Goal: Navigation & Orientation: Find specific page/section

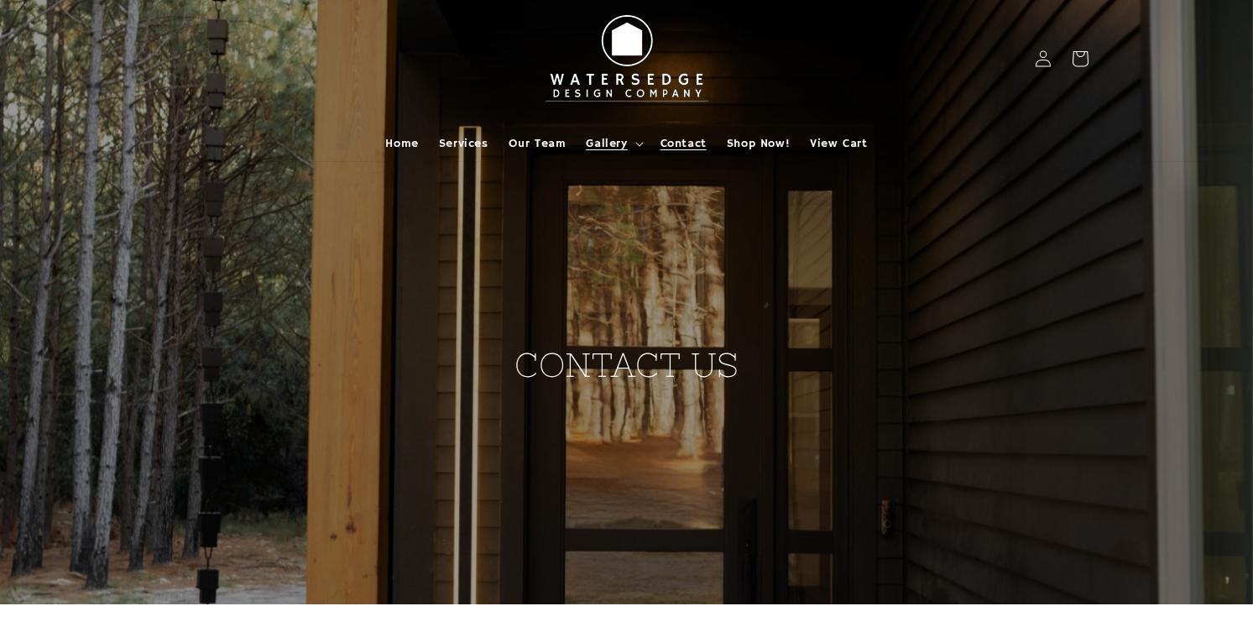
click at [627, 143] on summary "Gallery" at bounding box center [613, 143] width 74 height 35
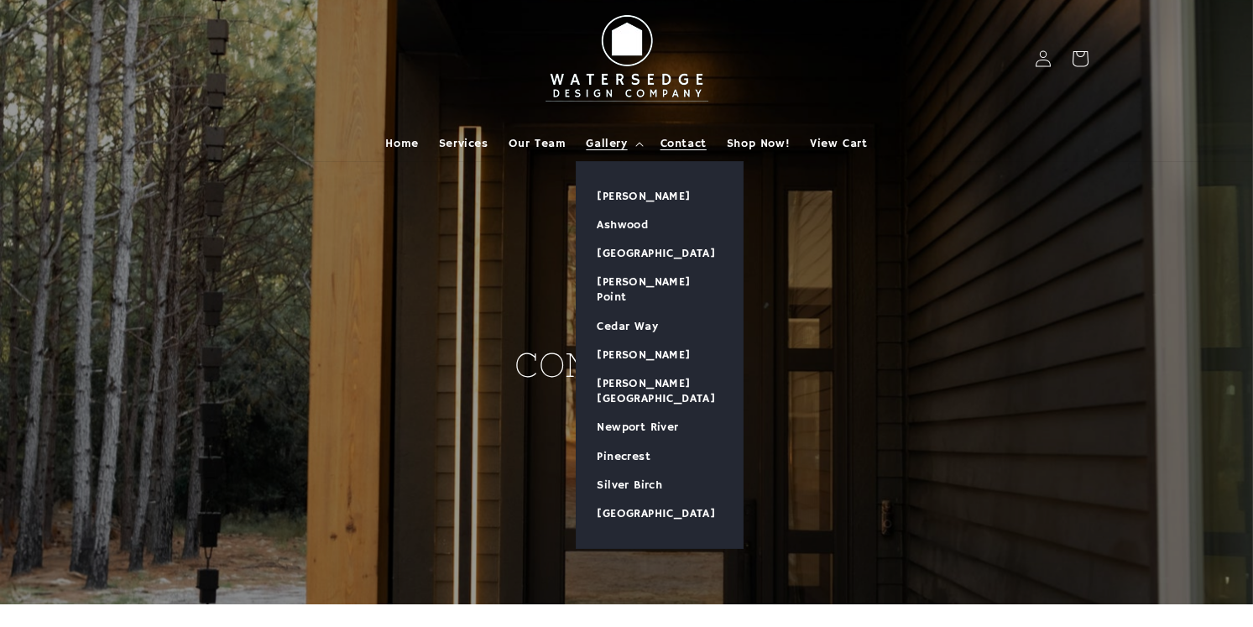
click at [537, 213] on div "CONTACT US" at bounding box center [627, 302] width 378 height 237
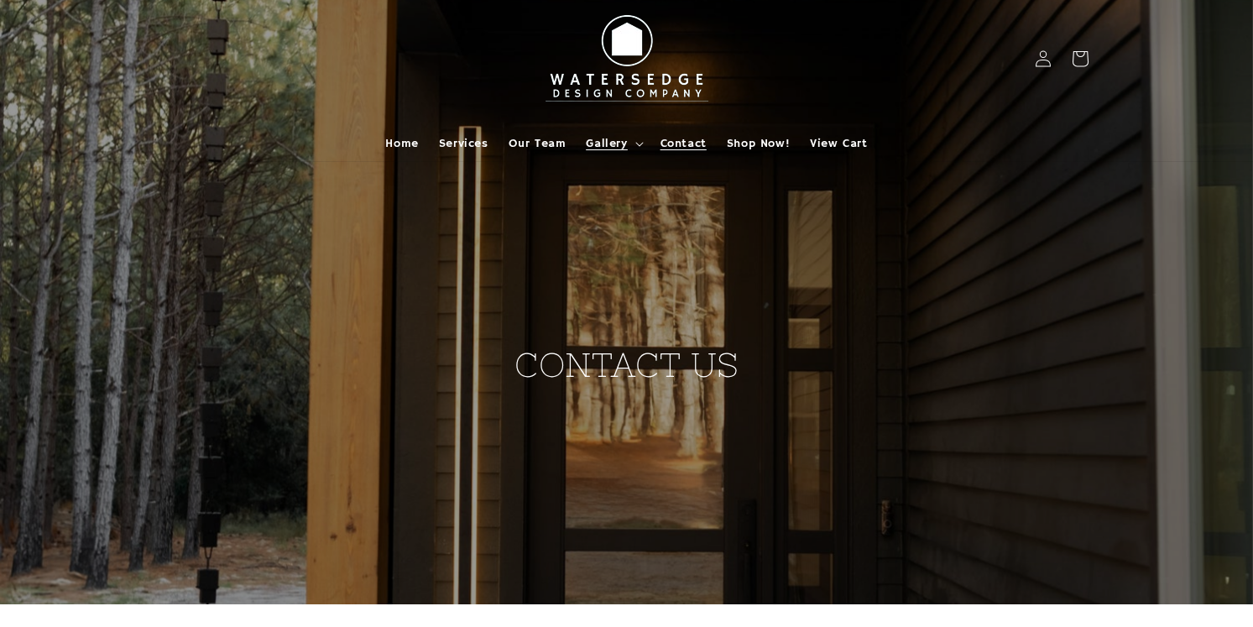
click at [624, 141] on span "Gallery" at bounding box center [606, 143] width 41 height 15
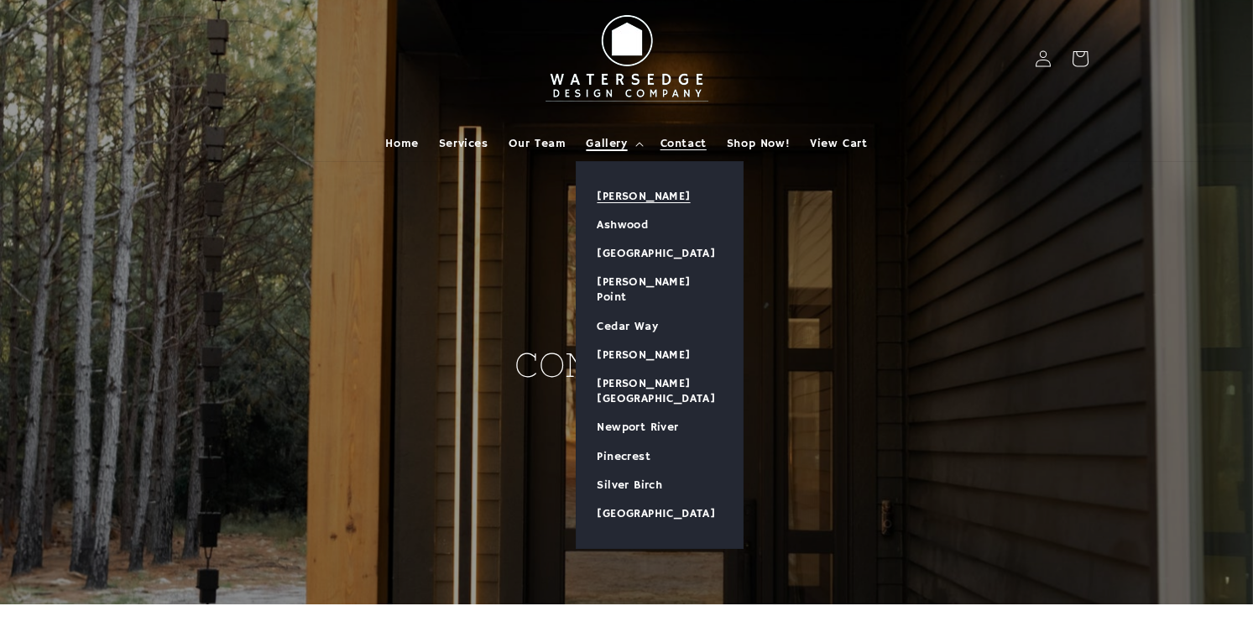
click at [625, 198] on link "[PERSON_NAME]" at bounding box center [660, 196] width 166 height 29
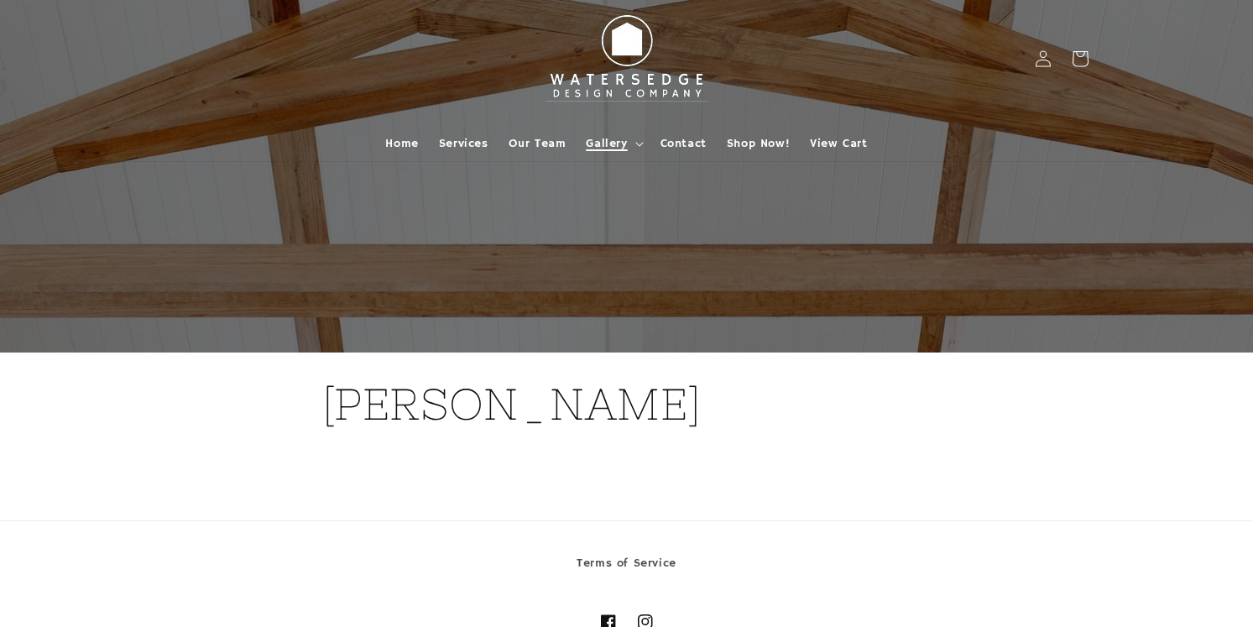
click at [610, 139] on span "Gallery" at bounding box center [606, 143] width 41 height 15
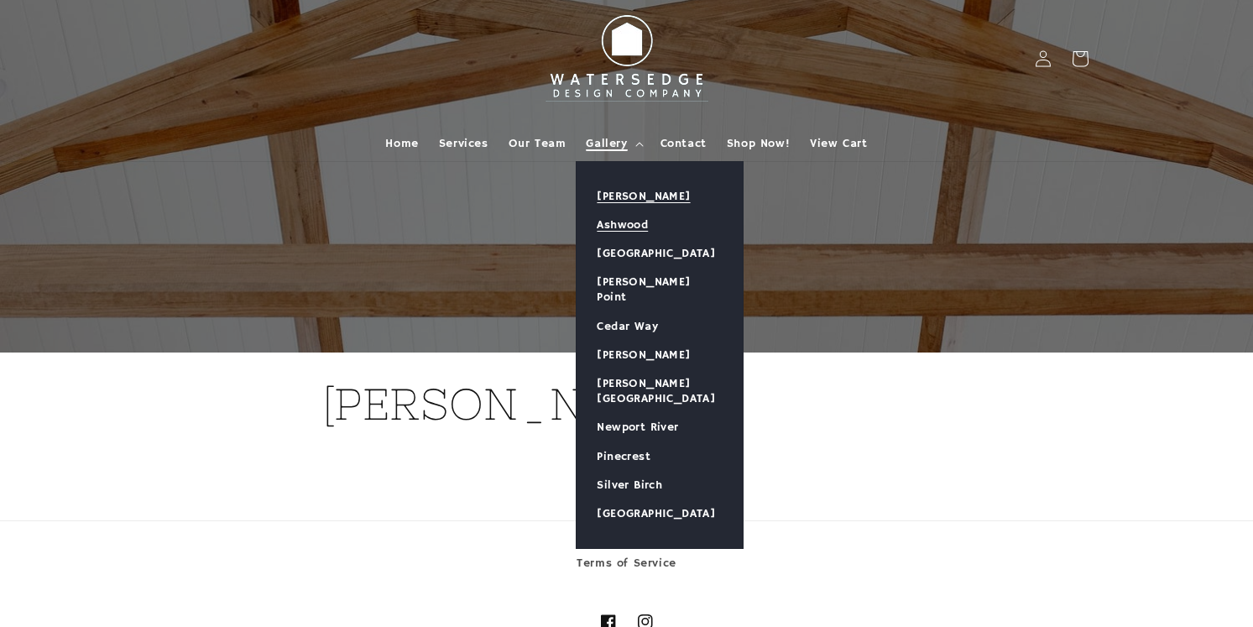
click at [631, 220] on link "Ashwood" at bounding box center [660, 225] width 166 height 29
